Goal: Communication & Community: Answer question/provide support

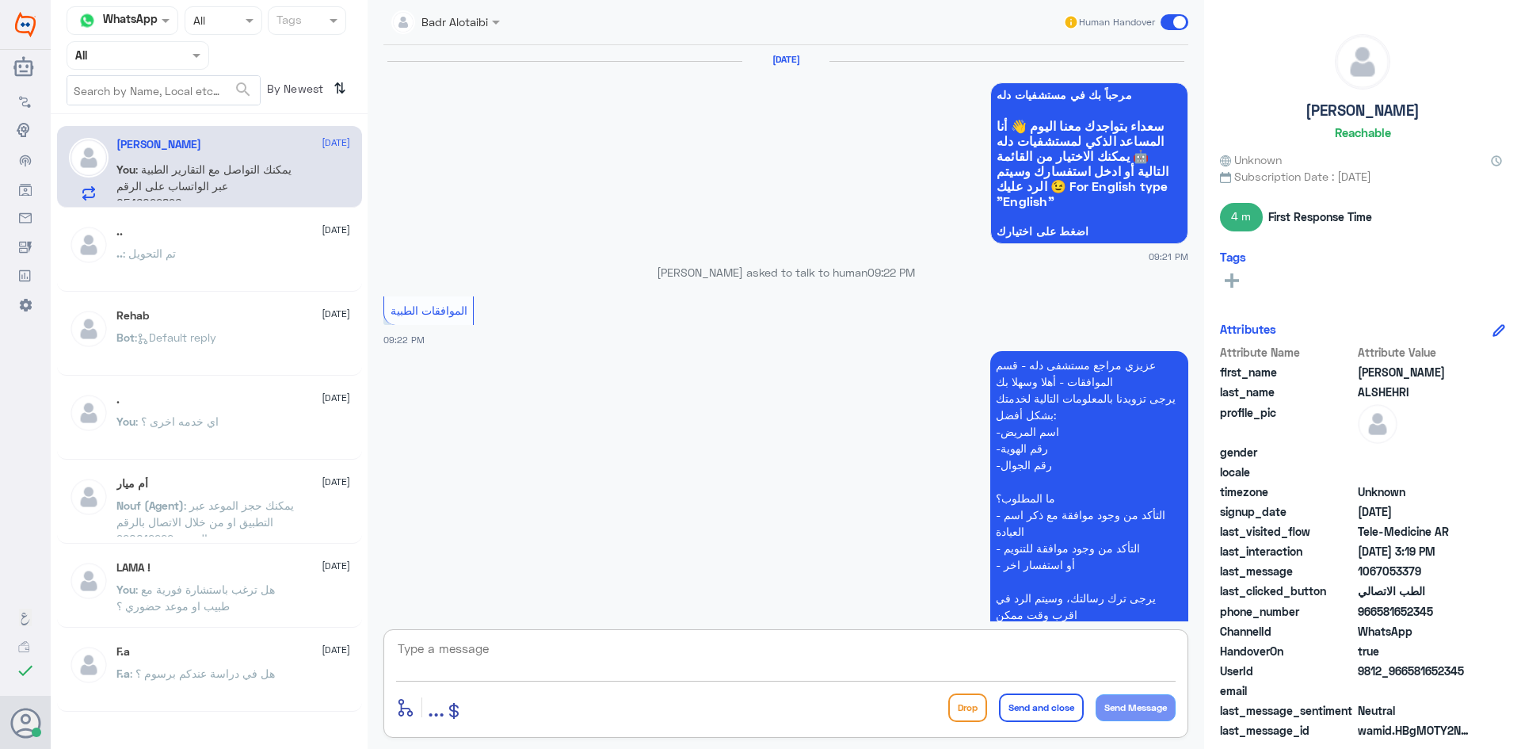
scroll to position [1562, 0]
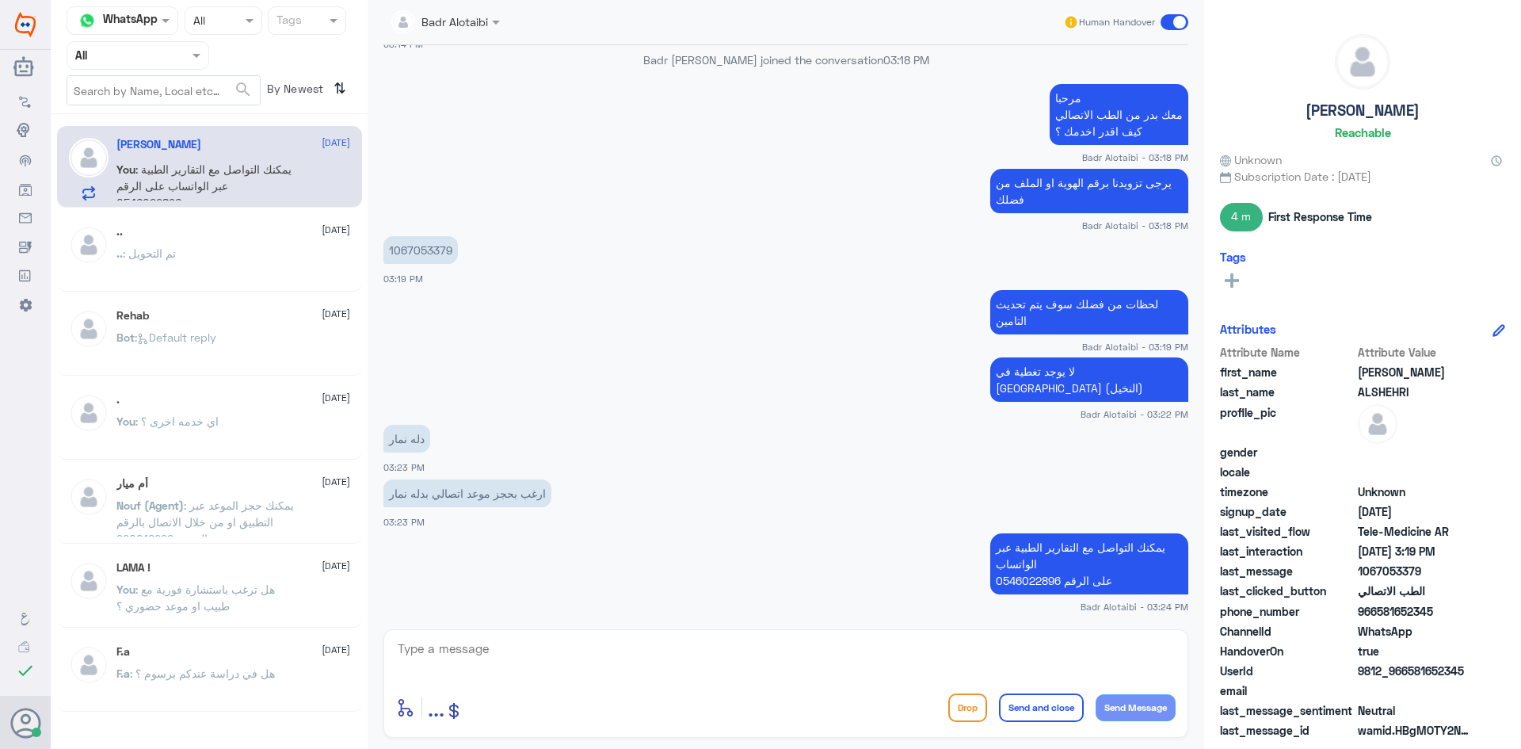
click at [1162, 15] on label at bounding box center [1175, 22] width 28 height 16
click at [0, 0] on input "checkbox" at bounding box center [0, 0] width 0 height 0
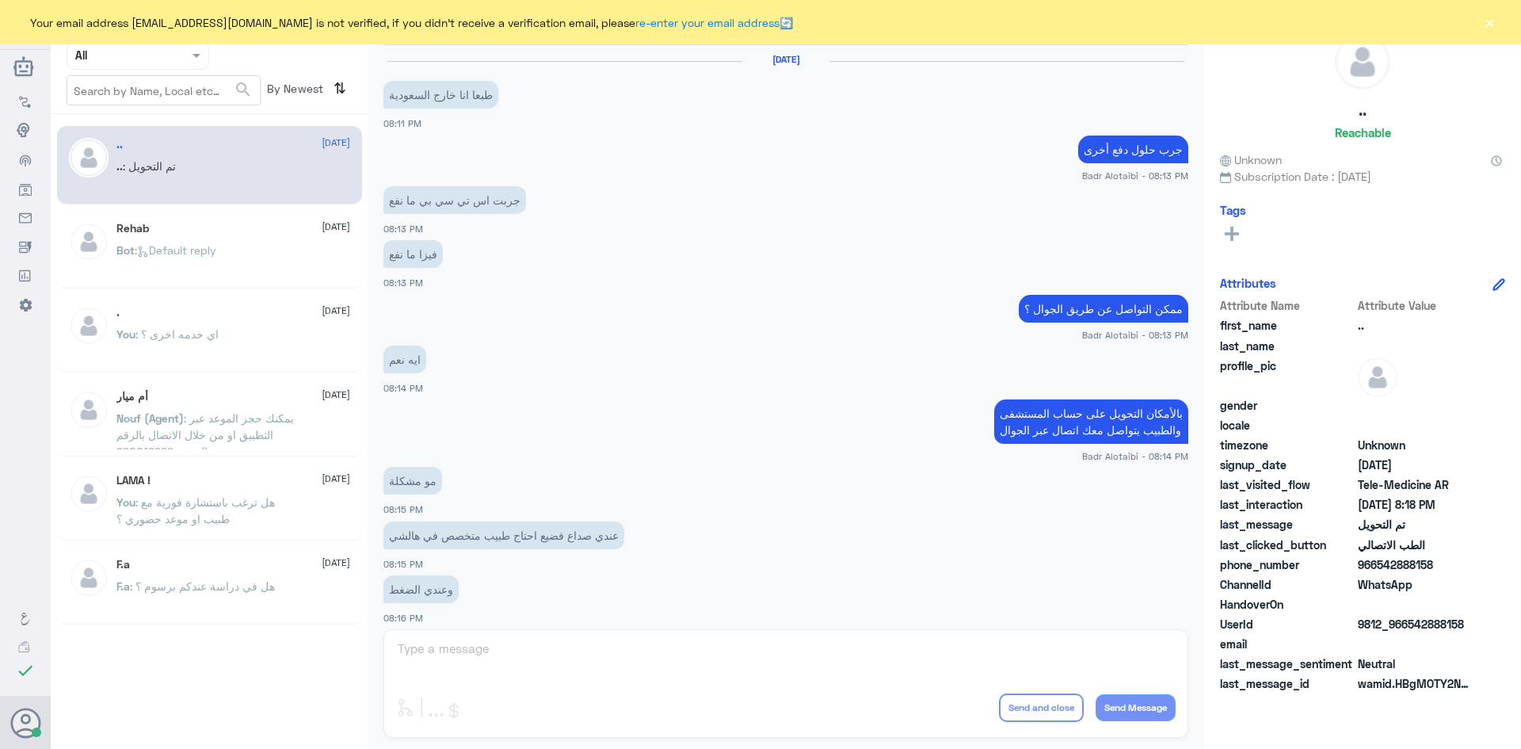
scroll to position [520, 0]
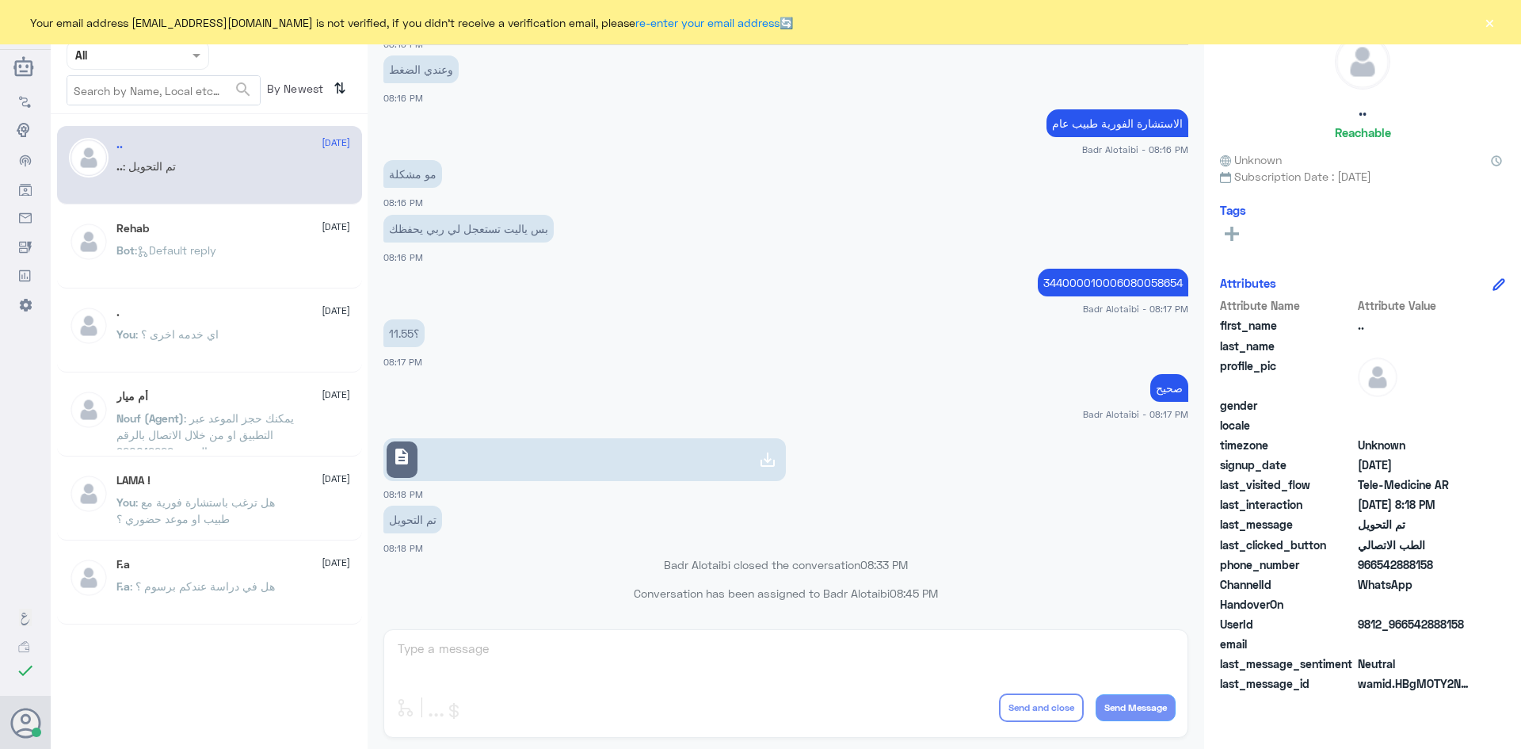
click at [182, 56] on div at bounding box center [137, 55] width 141 height 18
click at [265, 117] on div "Channel WhatsApp Status × All Tags Agent Filter All search By Newest ⇅ .. 2 Aug…" at bounding box center [209, 376] width 317 height 753
click at [1490, 18] on button "×" at bounding box center [1490, 22] width 16 height 16
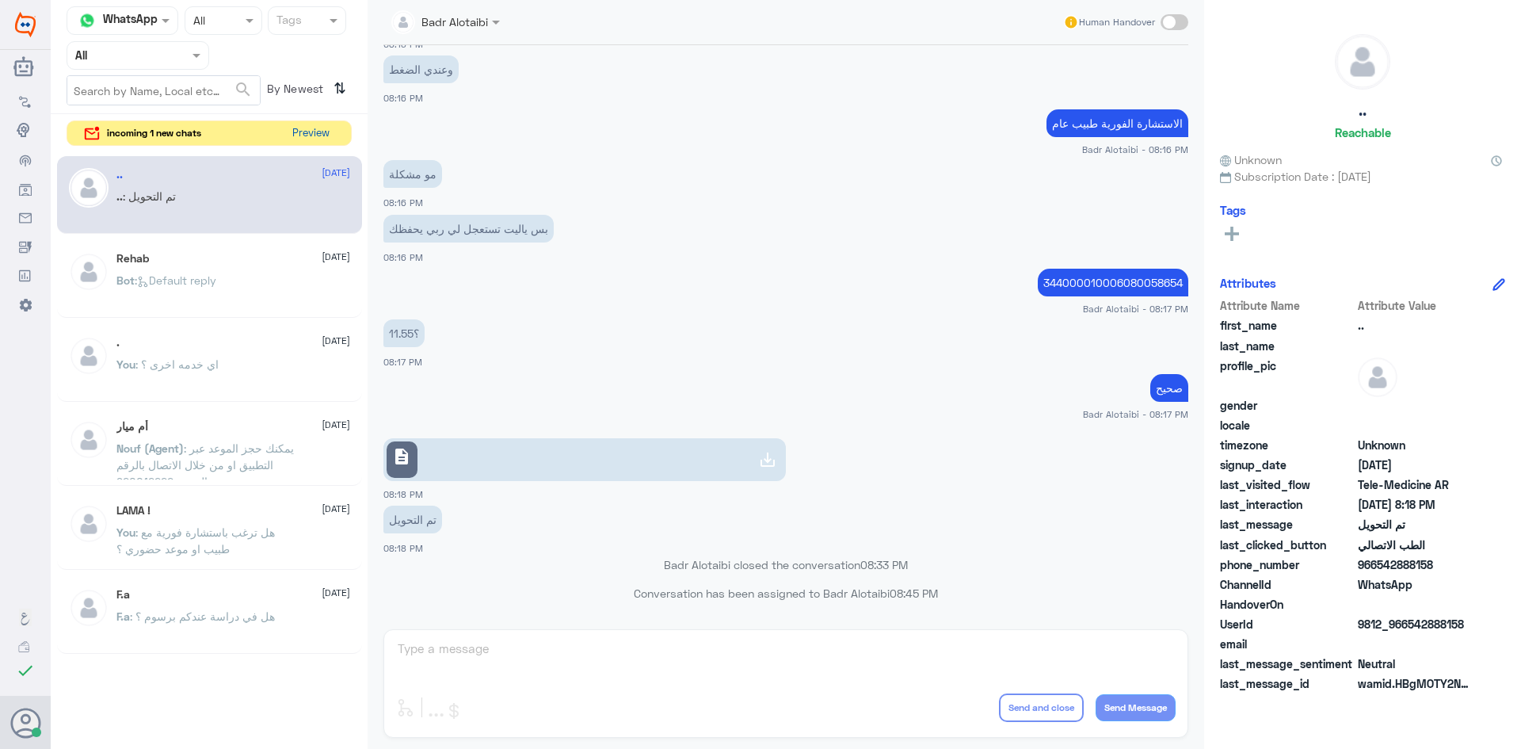
click at [292, 131] on button "Preview" at bounding box center [310, 133] width 49 height 25
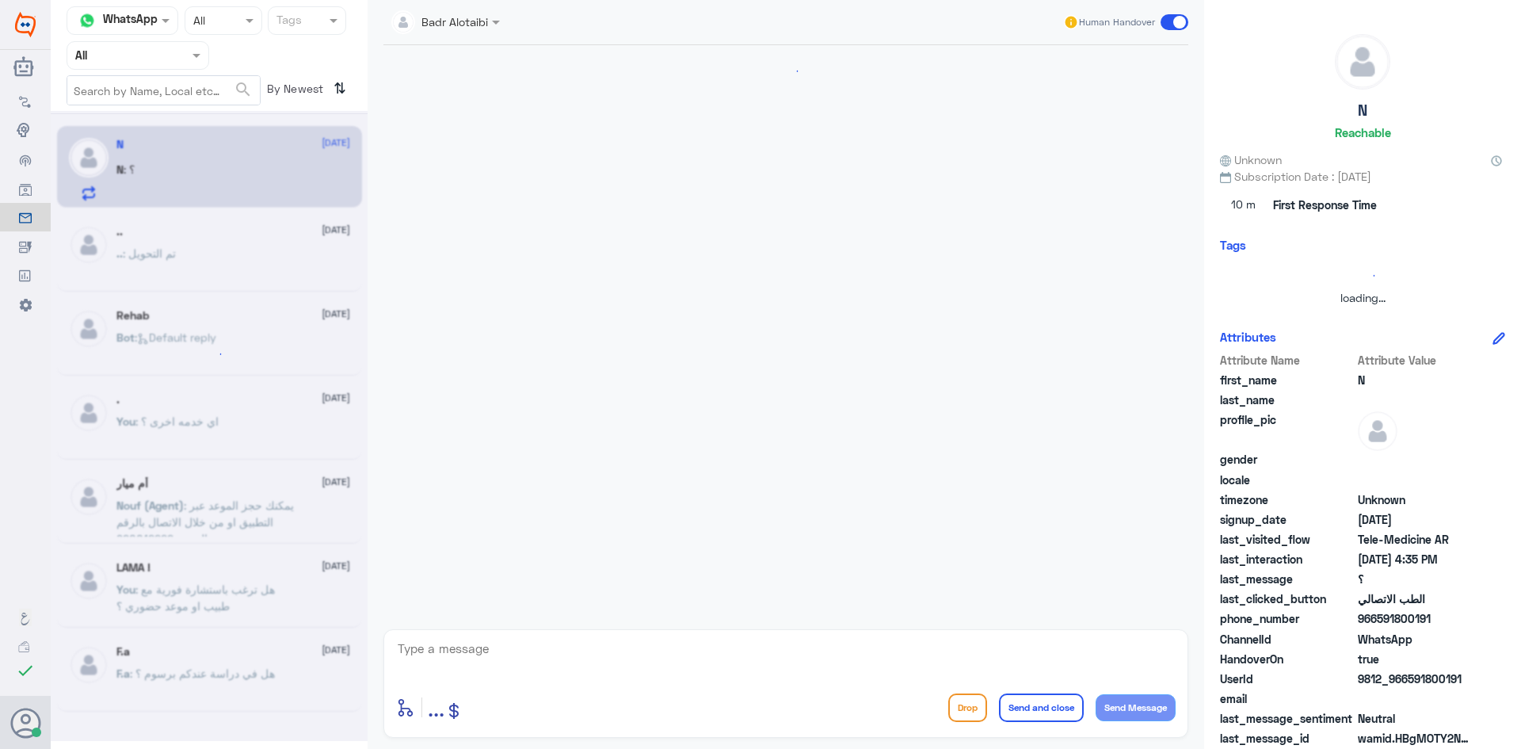
scroll to position [32, 0]
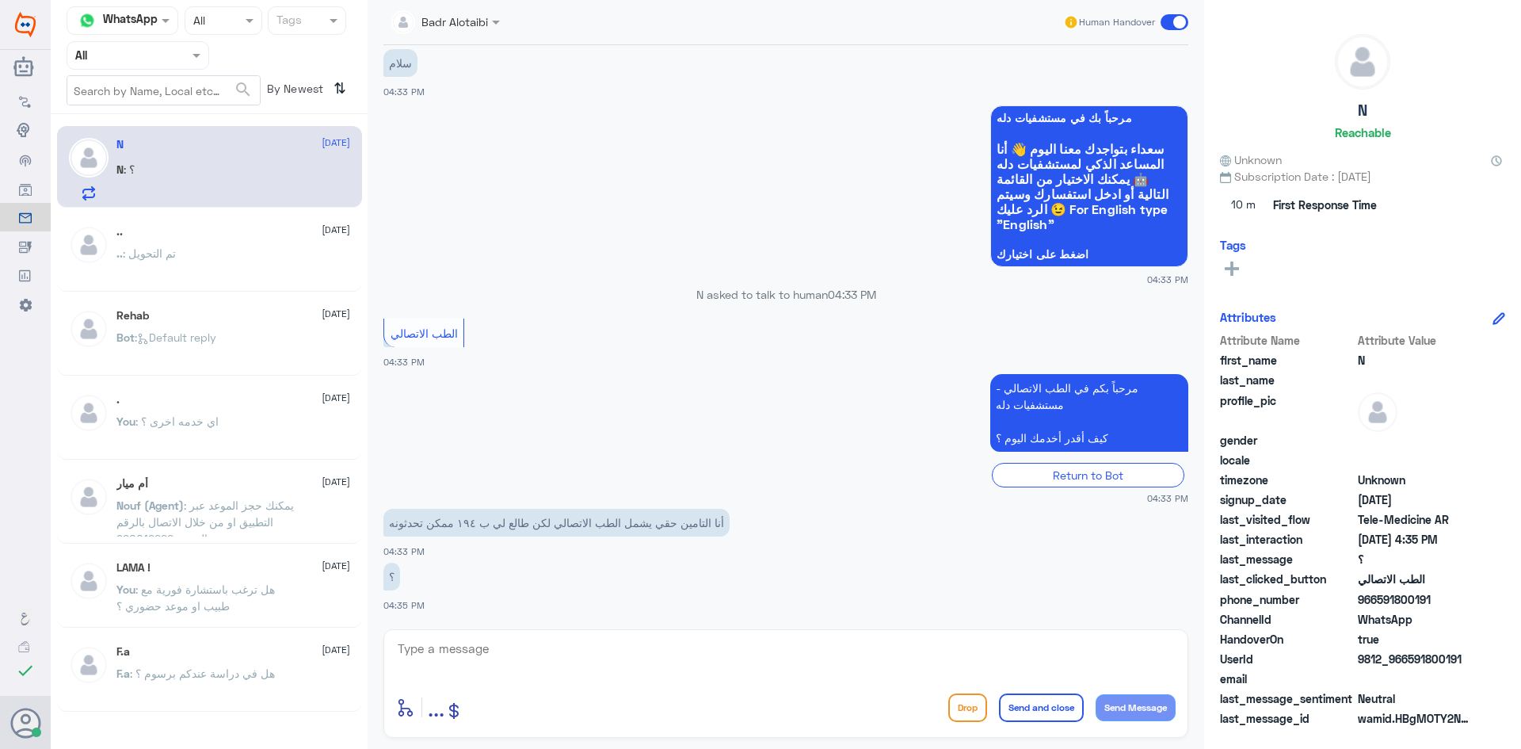
click at [664, 666] on textarea at bounding box center [786, 657] width 780 height 39
paste textarea "مرحبا معك بدر من الطب الاتصالي كيف اقدر اخدمك ؟"
type textarea "مرحبا معك بدر من الطب الاتصالي كيف اقدر اخدمك ؟"
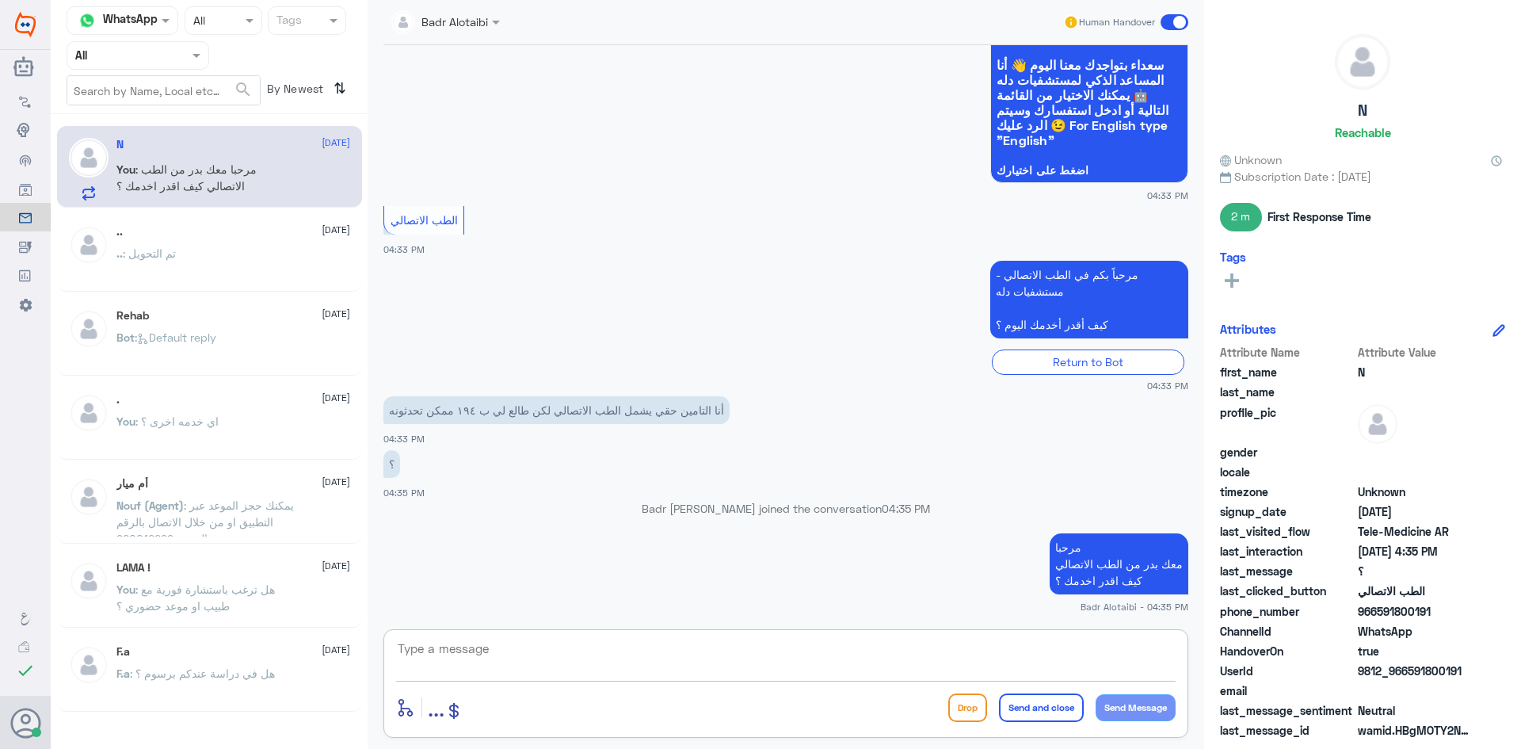
click at [684, 669] on textarea at bounding box center [786, 657] width 780 height 39
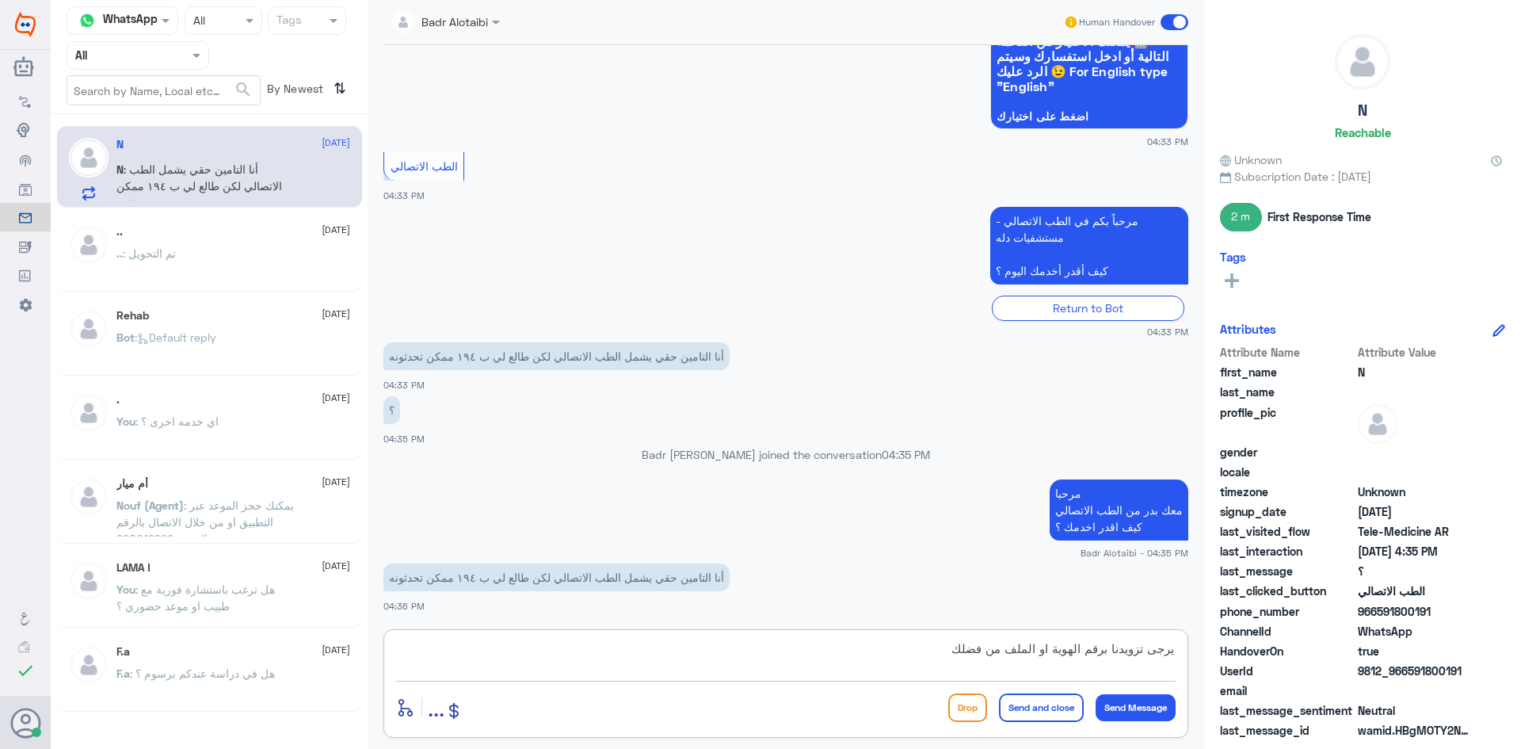
type textarea "يرجى تزويدنا برقم الهوية او الملف من فضلك"
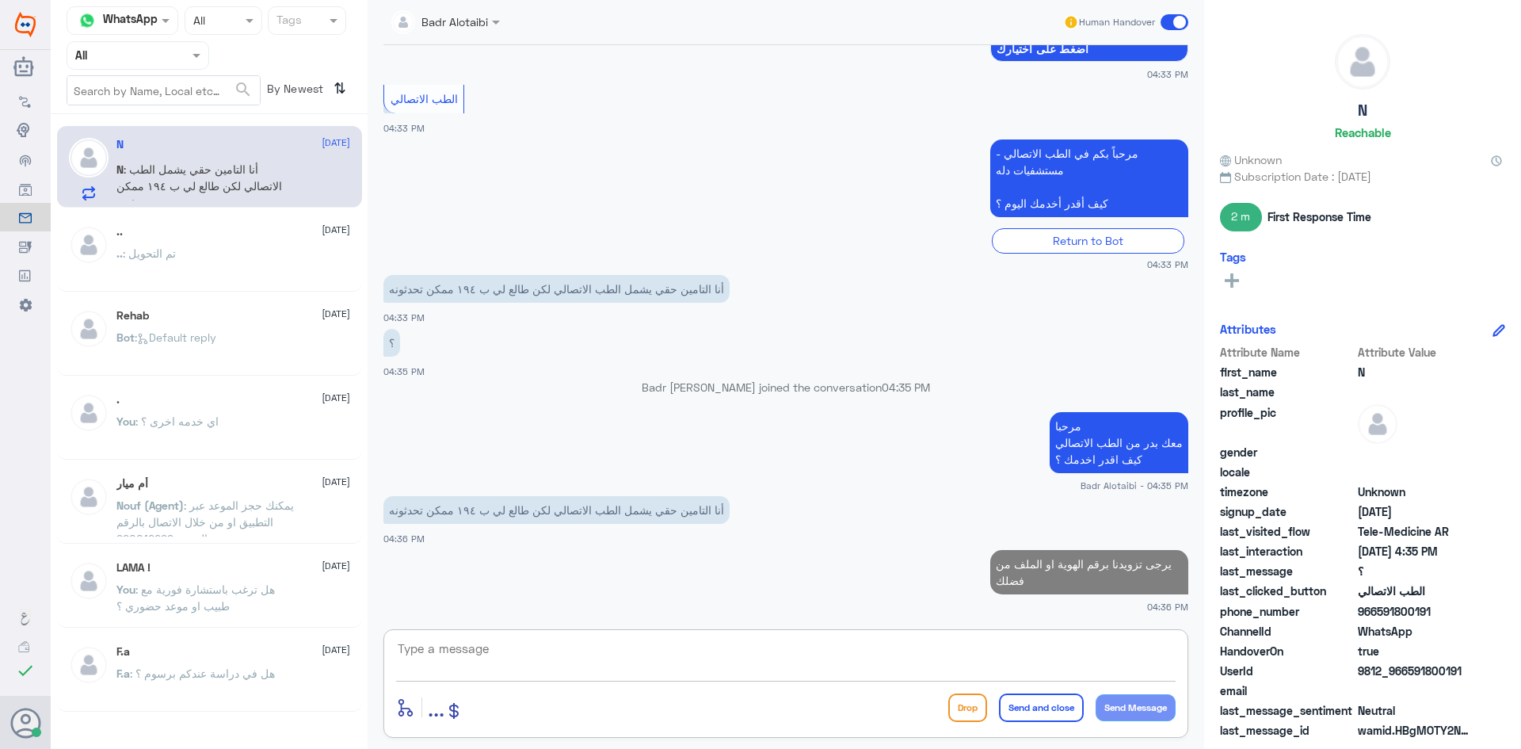
click at [747, 654] on textarea at bounding box center [786, 657] width 780 height 39
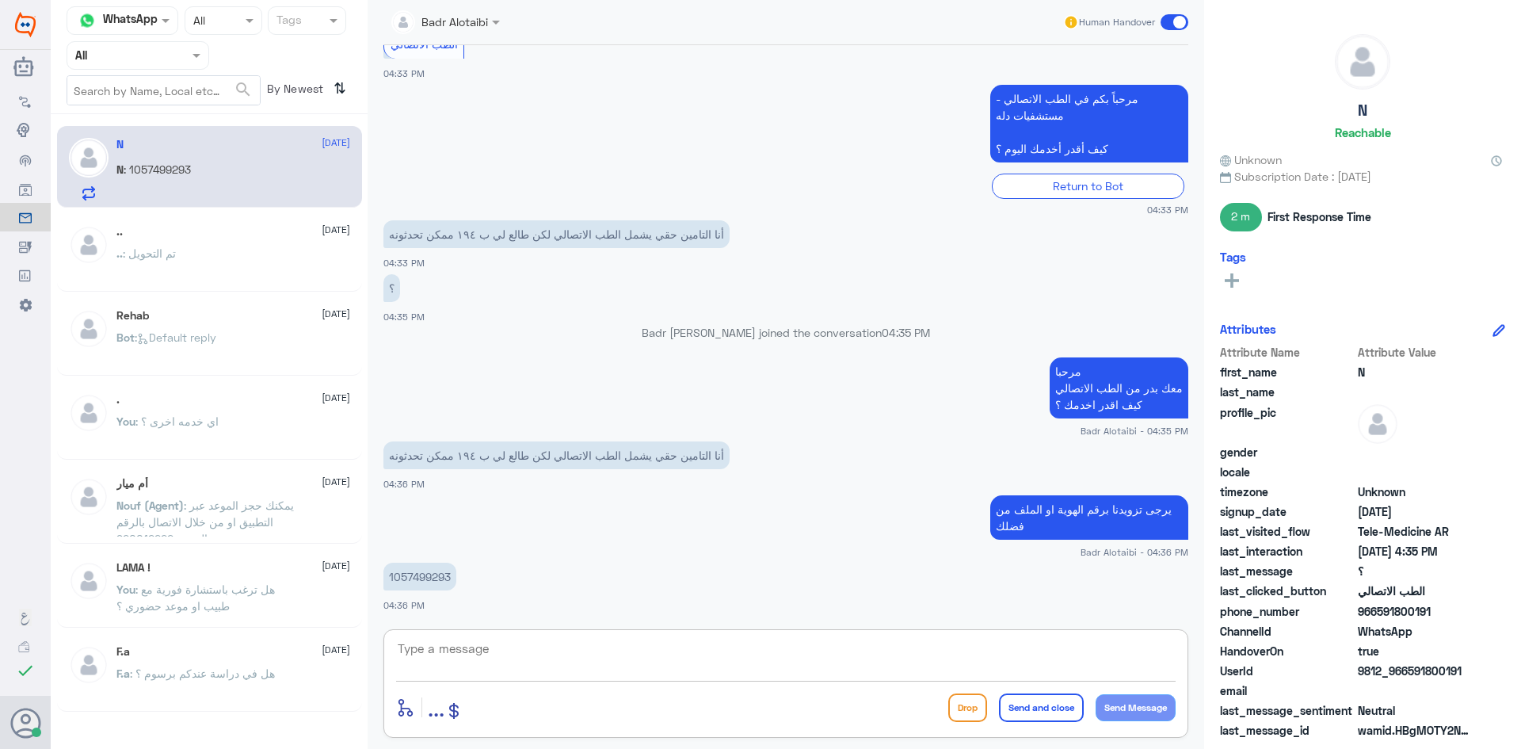
click at [411, 583] on p "1057499293" at bounding box center [419, 577] width 73 height 28
copy p "1057499293"
click at [517, 529] on app-msgs-text "يرجى تزويدنا برقم الهوية او الملف من فضلك" at bounding box center [785, 518] width 805 height 46
click at [1184, 17] on span at bounding box center [1175, 22] width 28 height 16
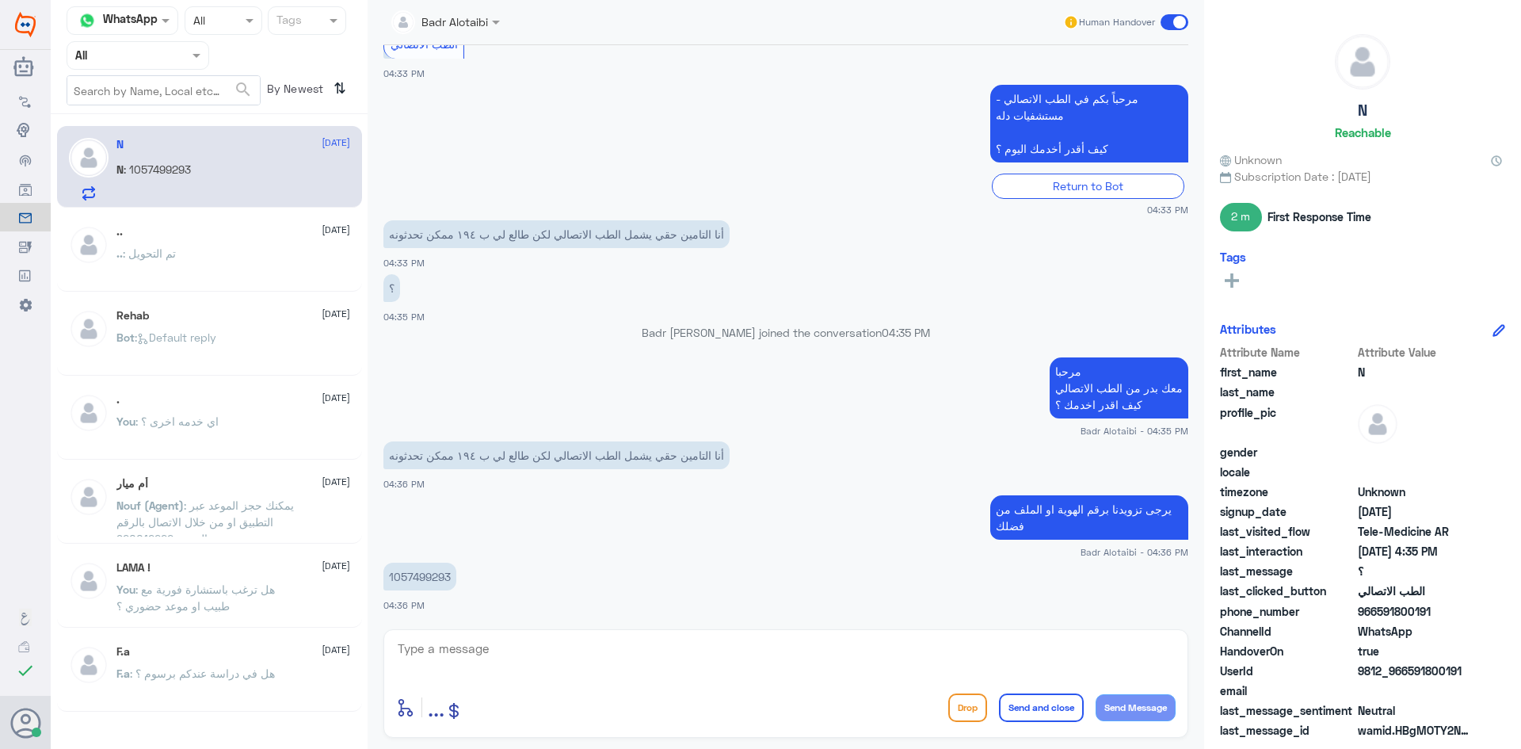
click at [0, 0] on input "checkbox" at bounding box center [0, 0] width 0 height 0
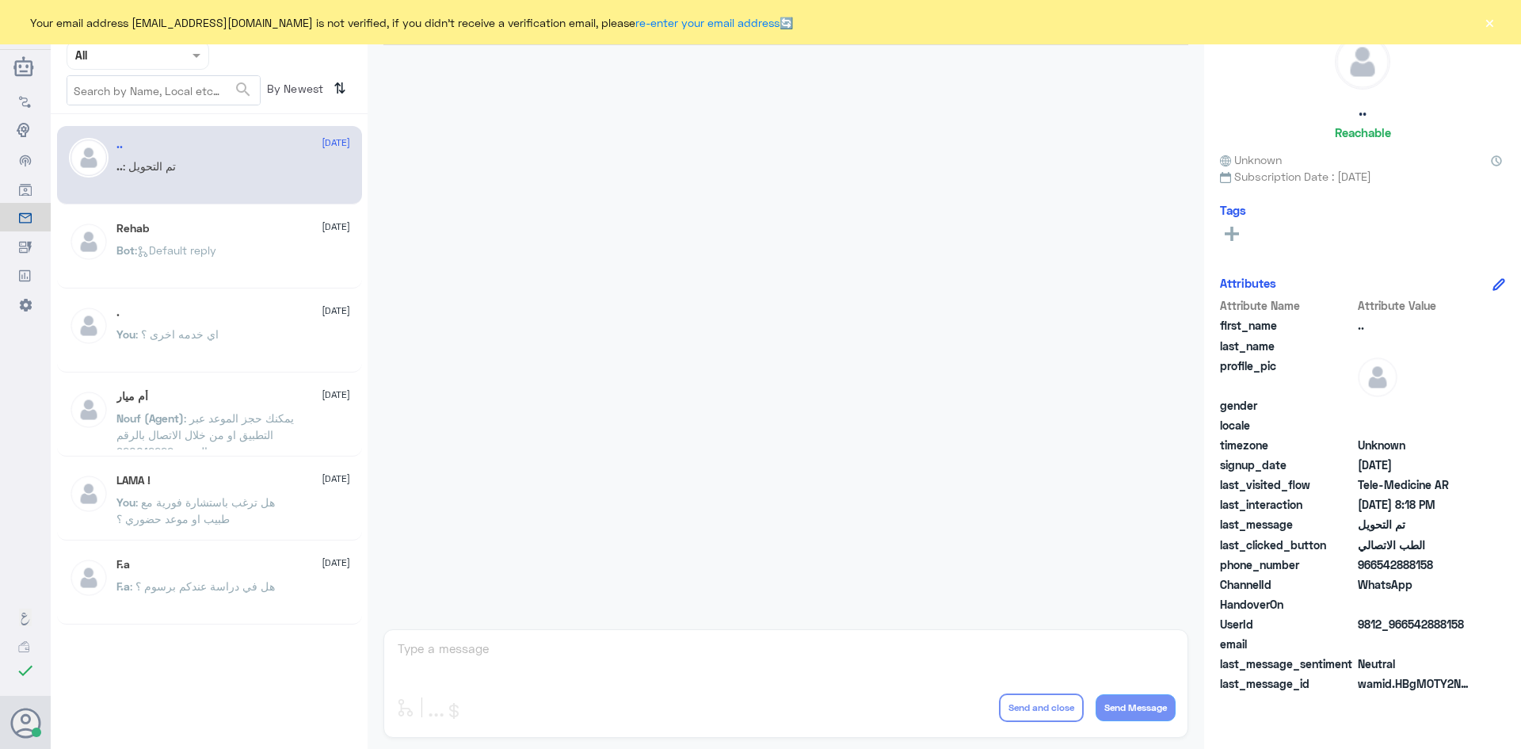
click at [1501, 24] on div "Your email address b_malotaibi@dallah-hospital.com is not verified, if you didn…" at bounding box center [760, 22] width 1521 height 44
click at [1493, 22] on button "×" at bounding box center [1490, 22] width 16 height 16
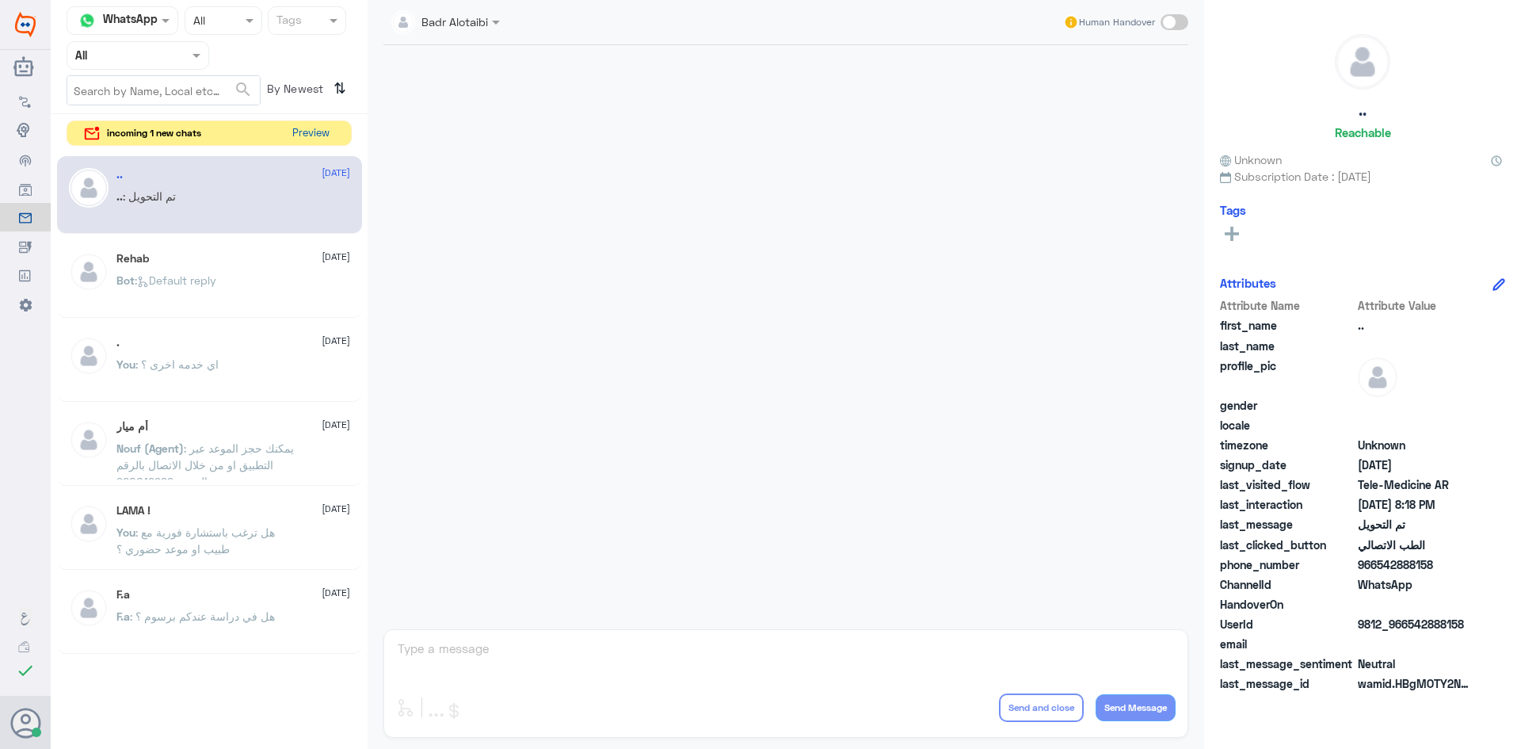
click at [322, 129] on button "Preview" at bounding box center [310, 133] width 49 height 25
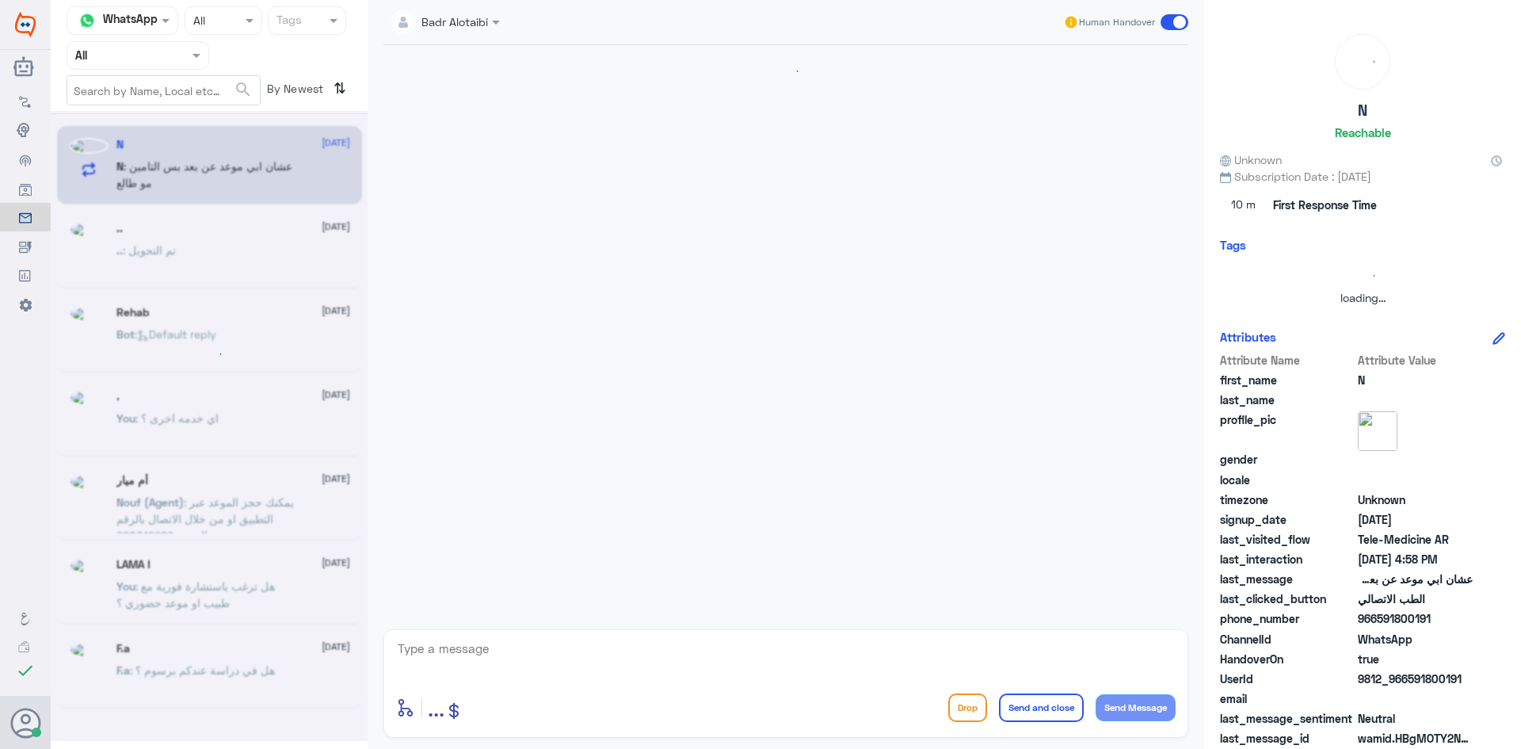
scroll to position [742, 0]
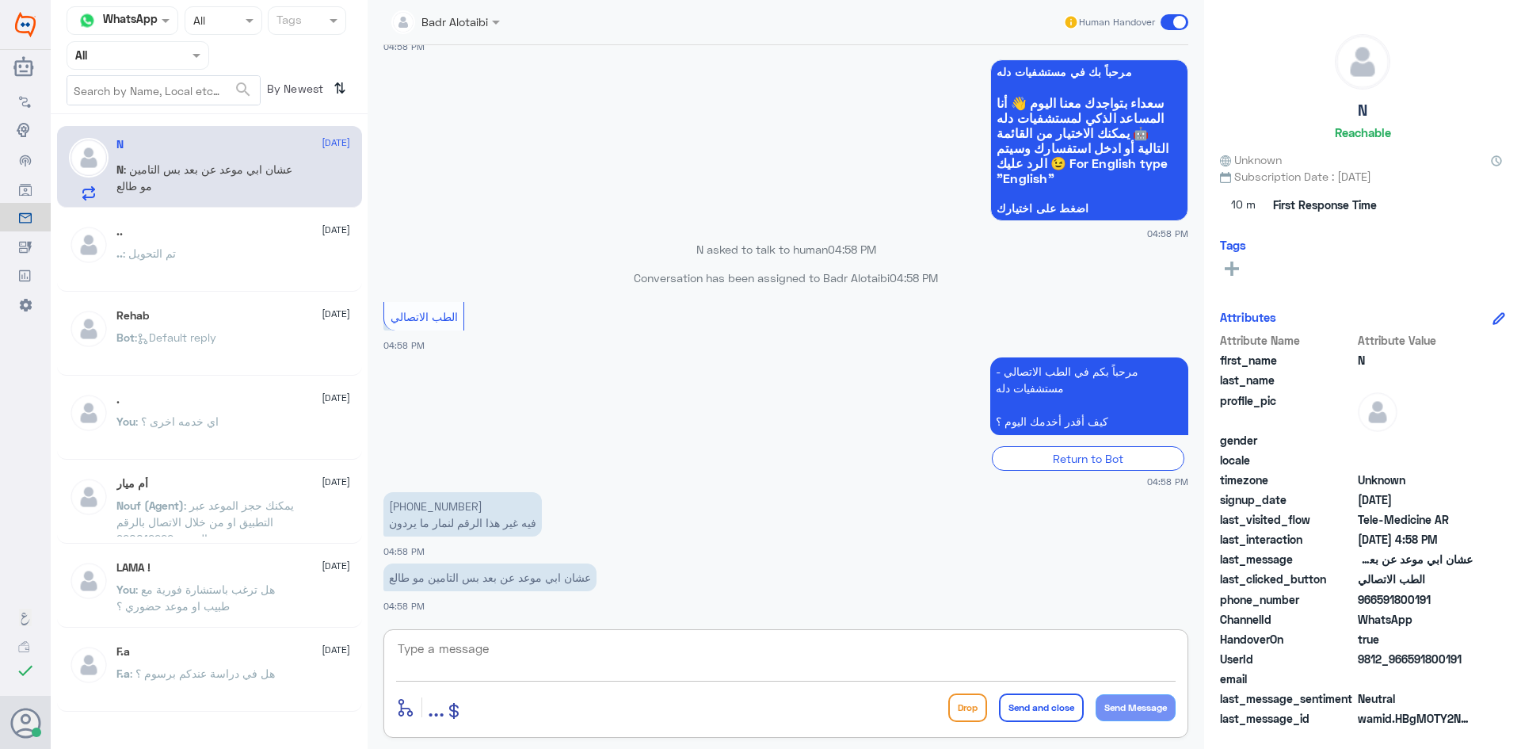
click at [626, 652] on textarea at bounding box center [786, 657] width 780 height 39
drag, startPoint x: 1466, startPoint y: 656, endPoint x: 1409, endPoint y: 663, distance: 57.5
click at [1409, 663] on span "9812_966591800191" at bounding box center [1415, 658] width 115 height 17
copy span "591800191"
click at [635, 649] on textarea at bounding box center [786, 657] width 780 height 39
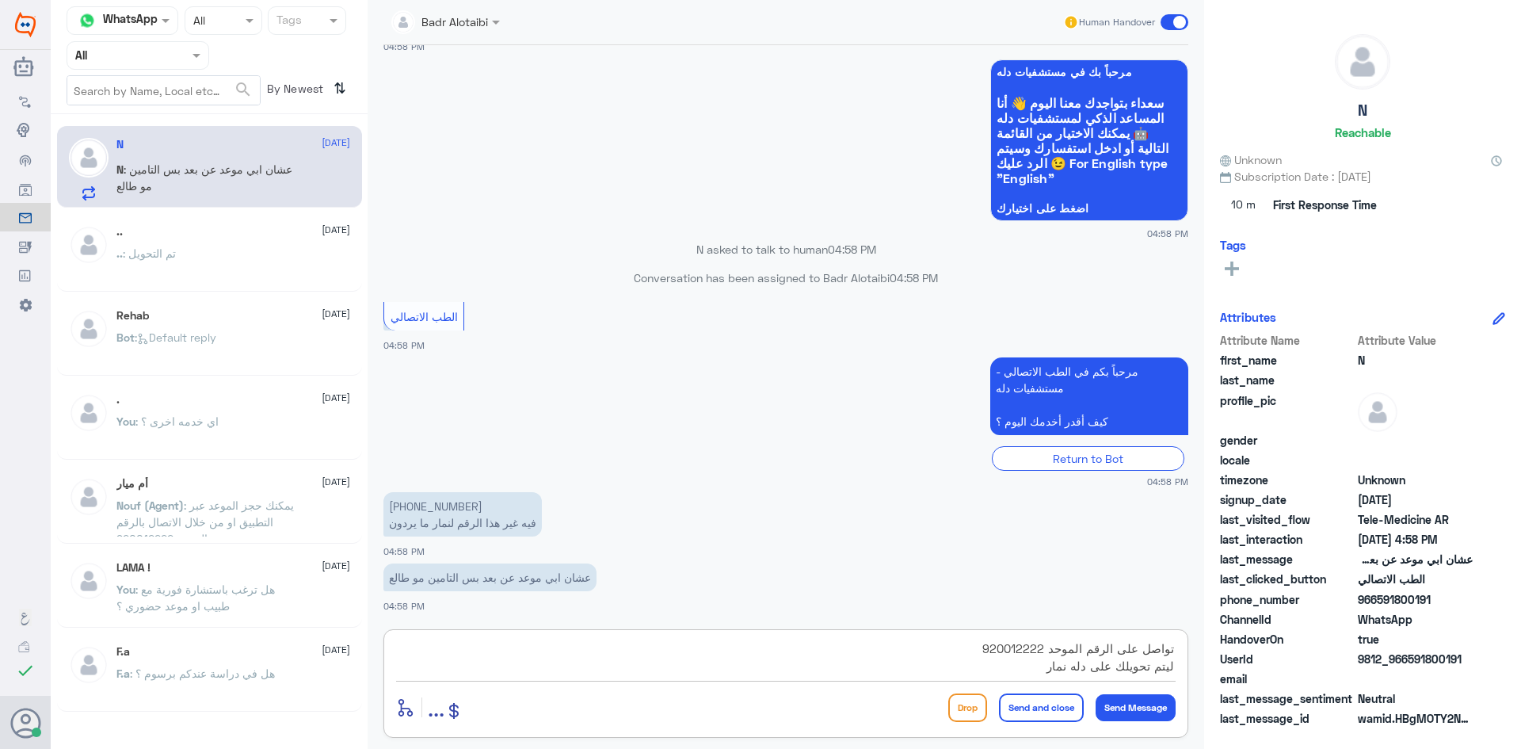
type textarea "تواصل على الرقم الموحد 920012222 ليتم تحويلك على دله نمار"
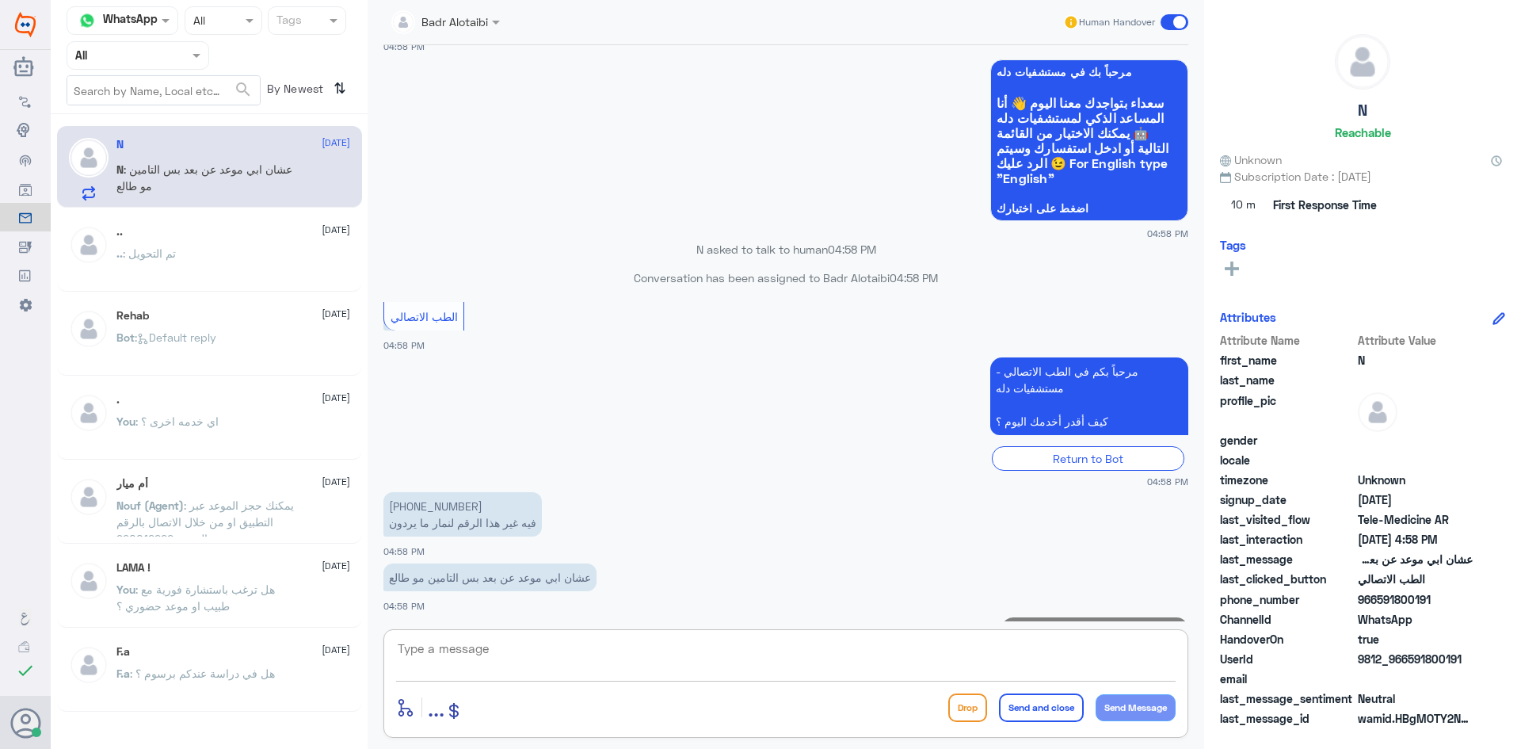
scroll to position [810, 0]
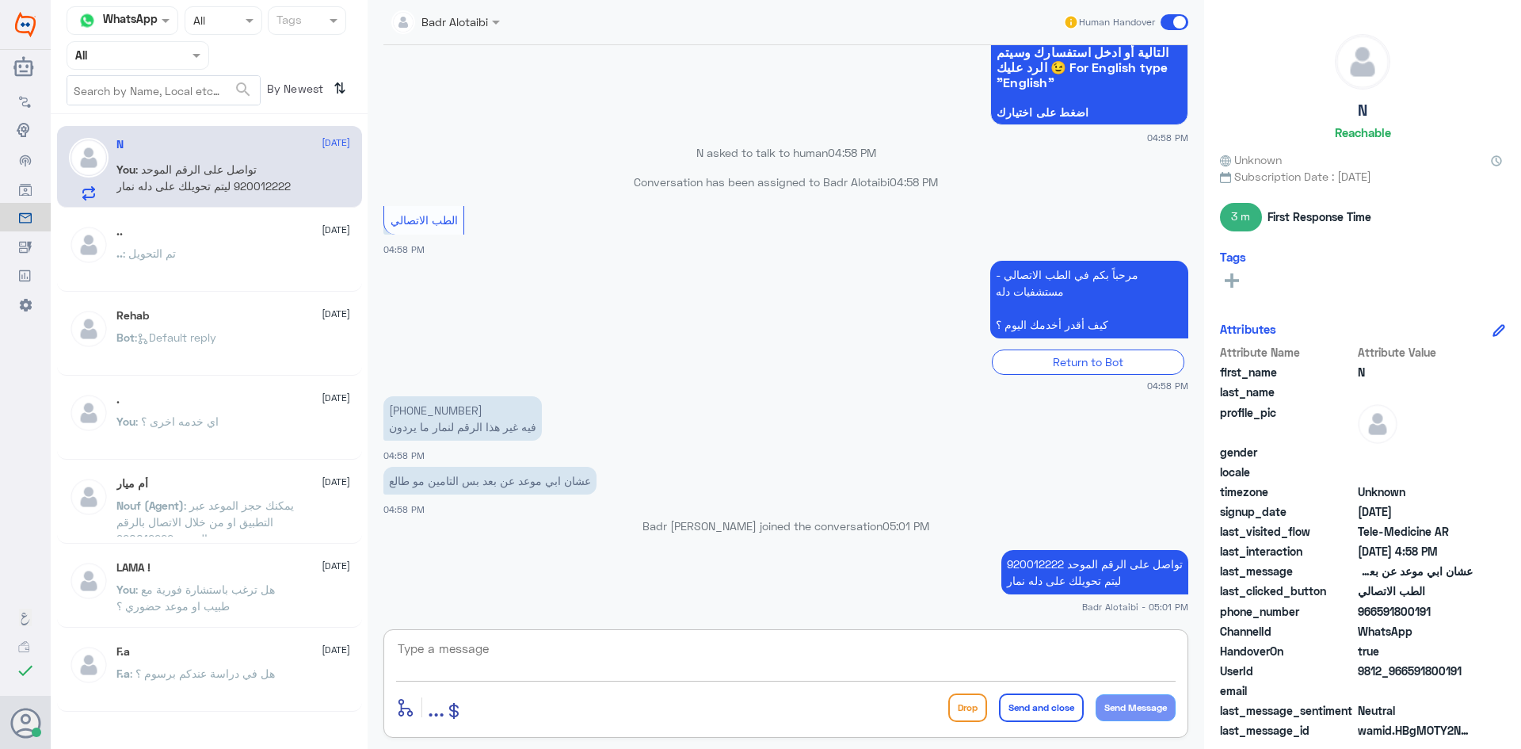
click at [1176, 25] on span at bounding box center [1175, 22] width 28 height 16
click at [0, 0] on input "checkbox" at bounding box center [0, 0] width 0 height 0
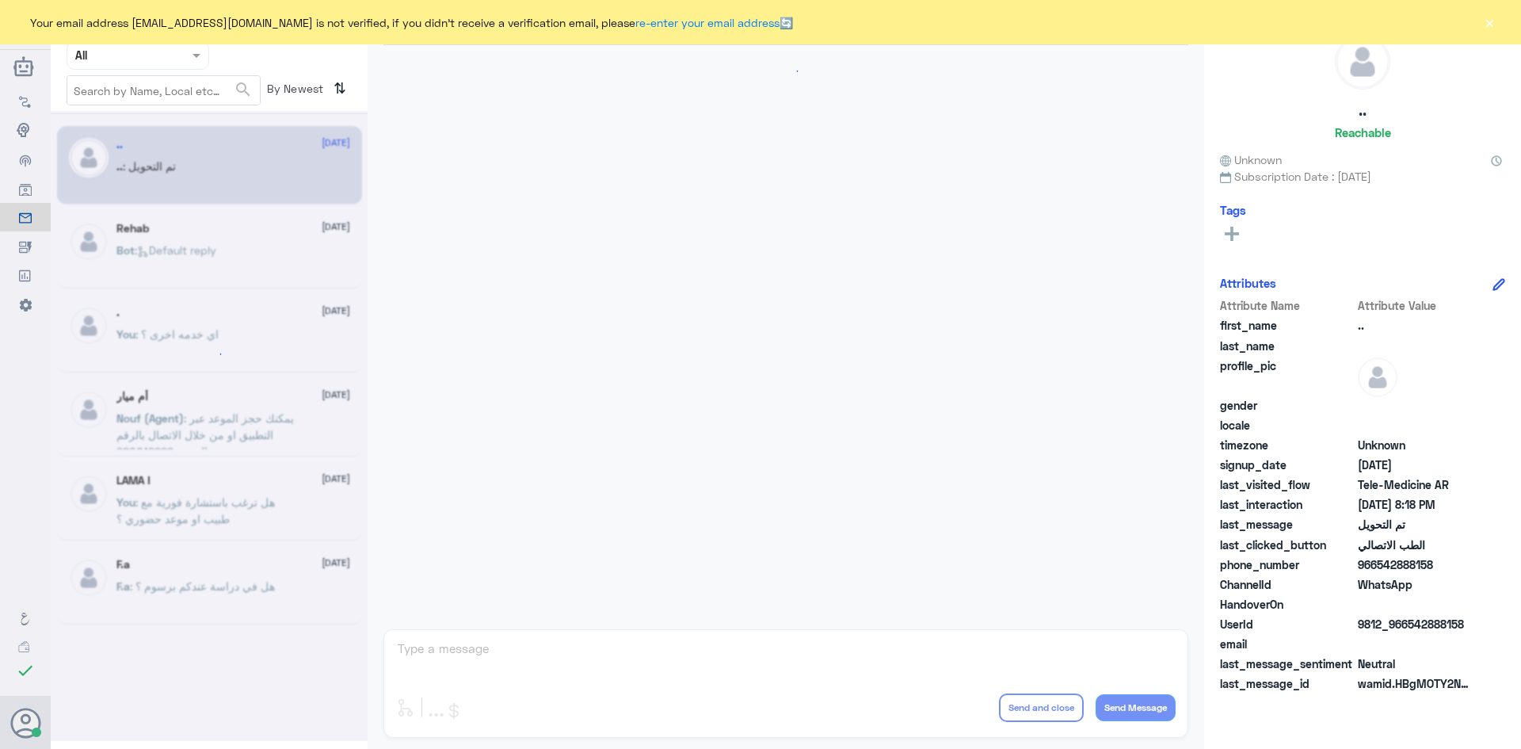
scroll to position [520, 0]
